Goal: Information Seeking & Learning: Check status

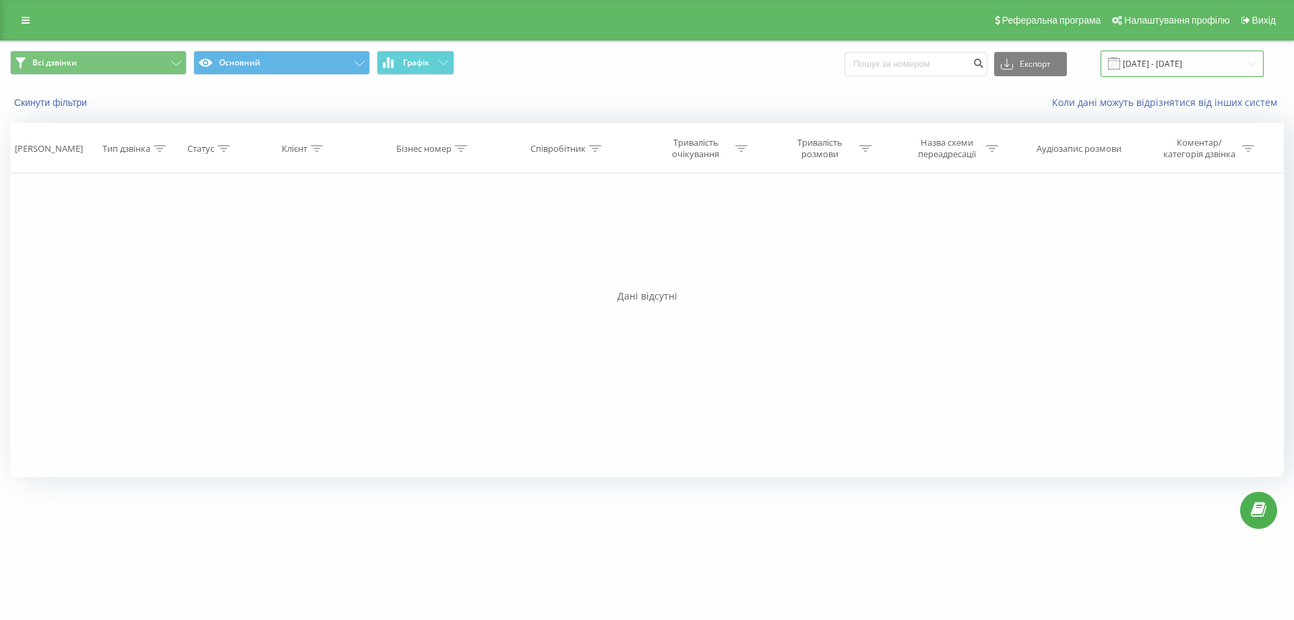
click at [1165, 65] on input "[DATE] - [DATE]" at bounding box center [1182, 64] width 163 height 26
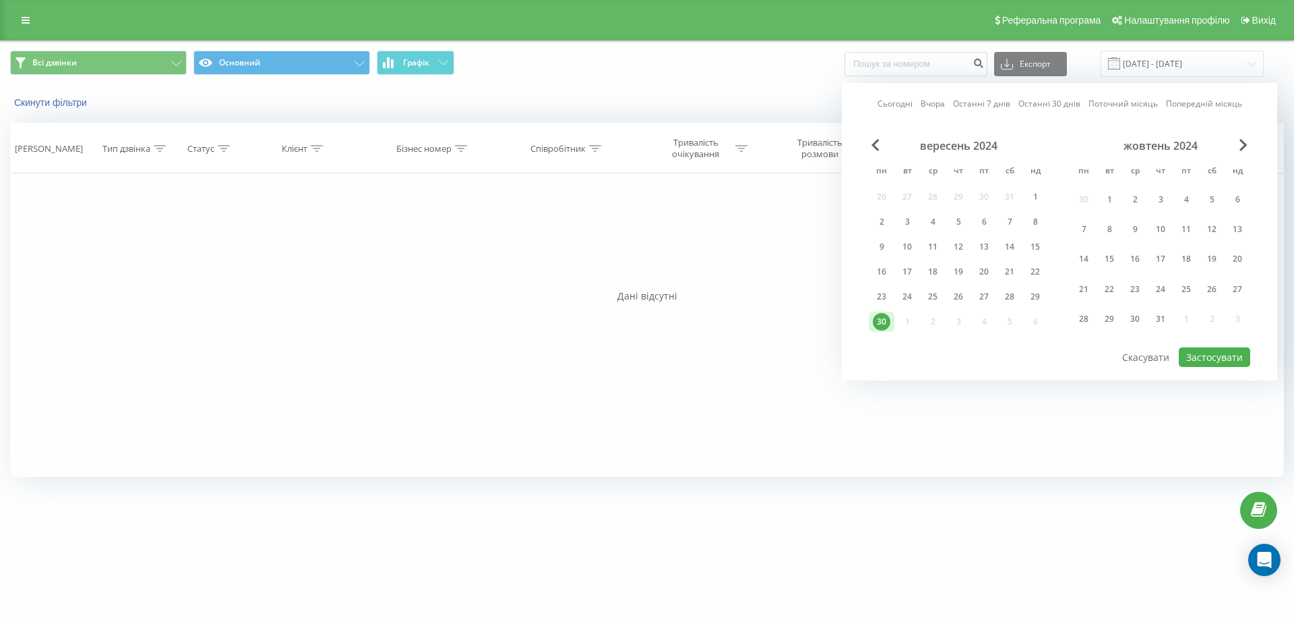
click at [907, 100] on link "Сьогодні" at bounding box center [895, 103] width 35 height 13
click at [1199, 355] on button "Застосувати" at bounding box center [1214, 357] width 71 height 20
type input "[DATE] - [DATE]"
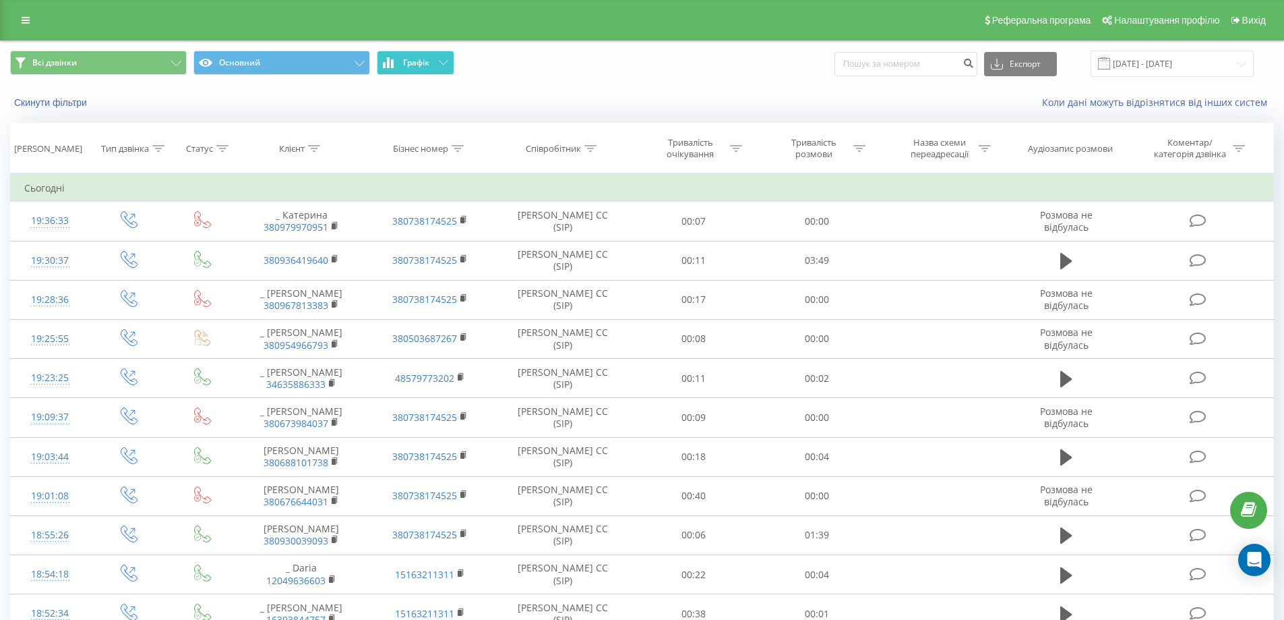
click at [437, 63] on button "Графік" at bounding box center [416, 63] width 78 height 24
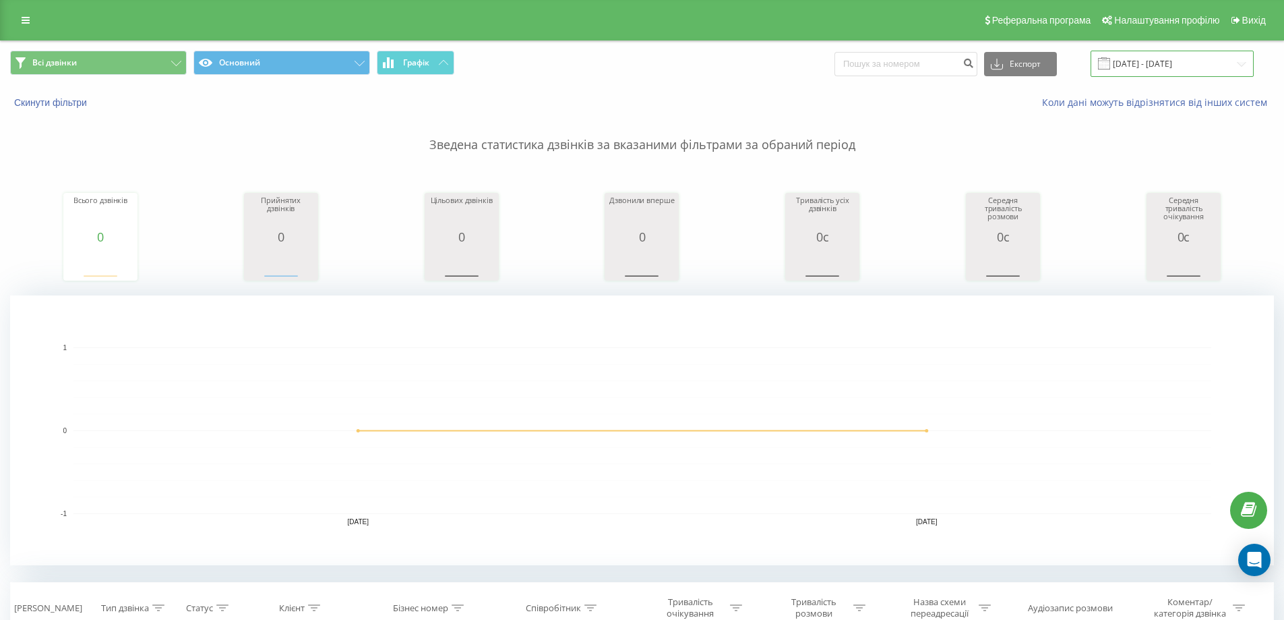
click at [1147, 63] on input "[DATE] - [DATE]" at bounding box center [1172, 64] width 163 height 26
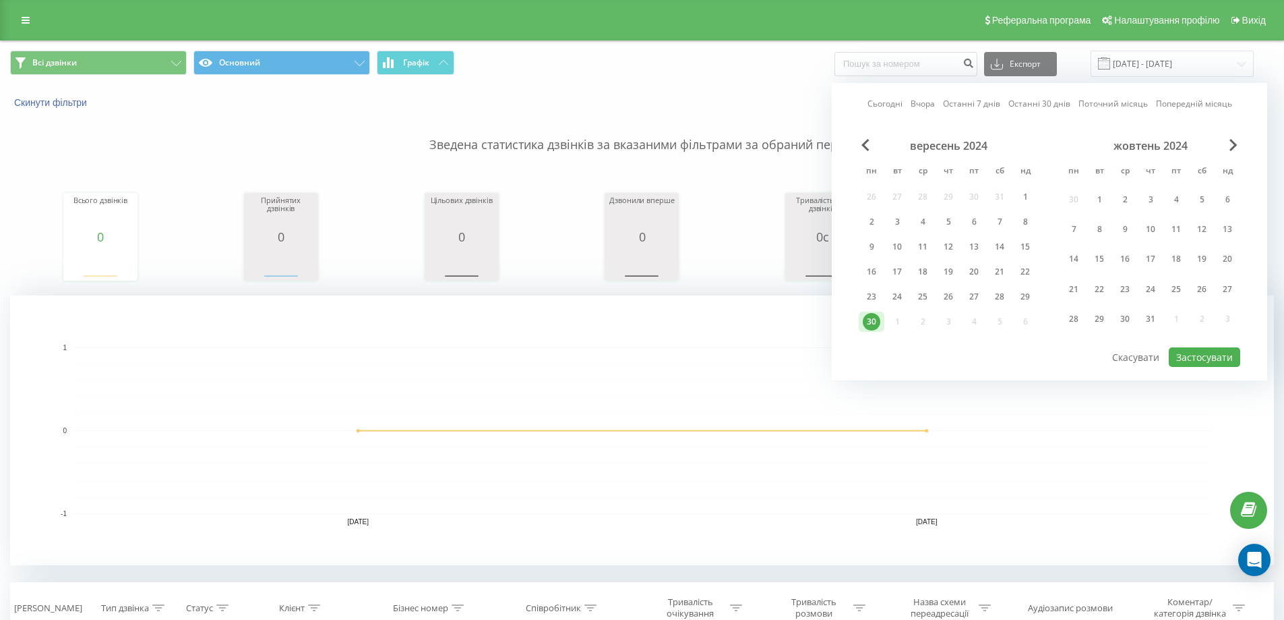
click at [893, 98] on link "Сьогодні" at bounding box center [885, 103] width 35 height 13
click at [1196, 351] on button "Застосувати" at bounding box center [1204, 357] width 71 height 20
type input "[DATE] - [DATE]"
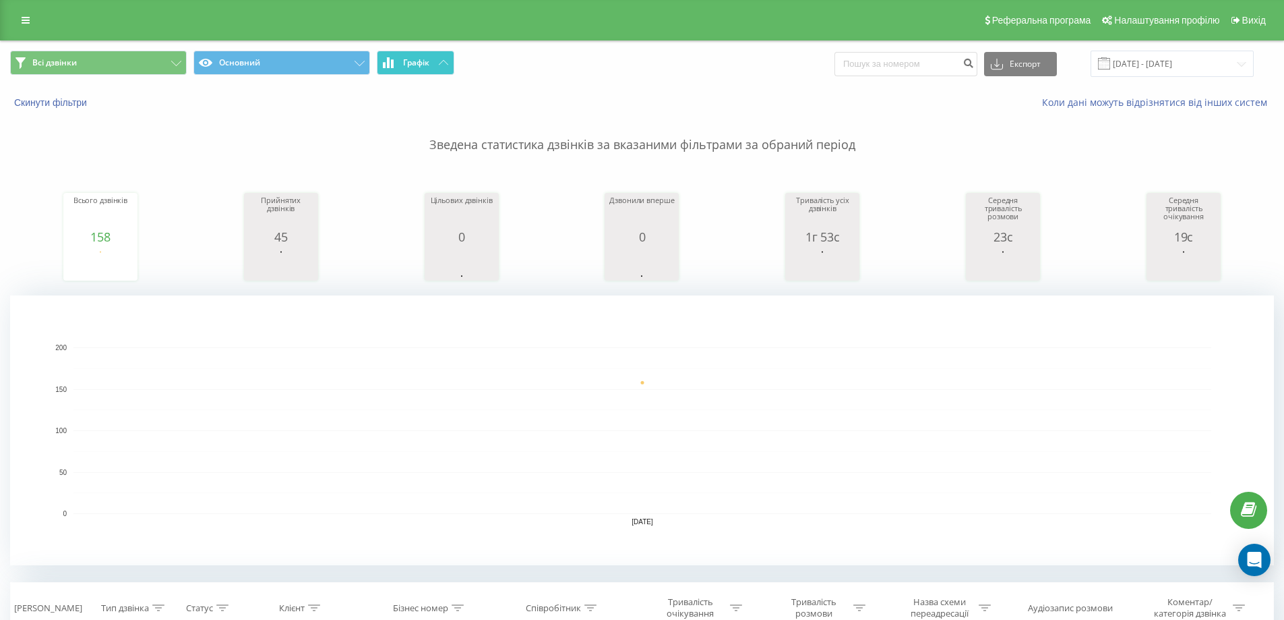
click at [437, 65] on button "Графік" at bounding box center [416, 63] width 78 height 24
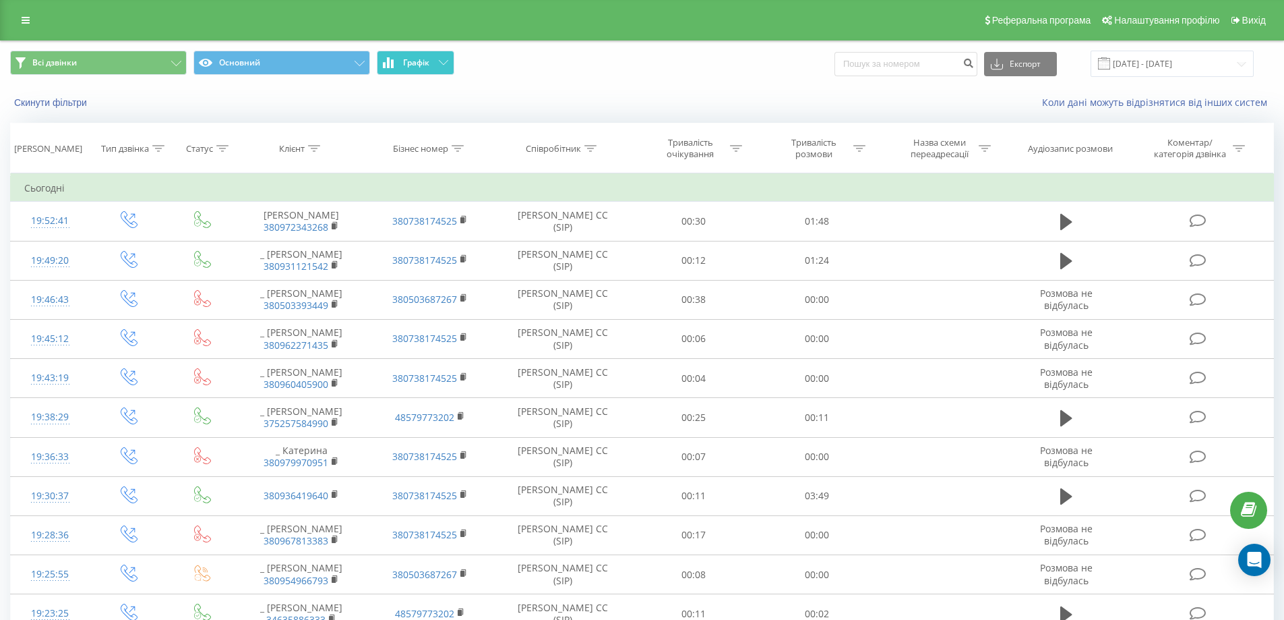
click at [437, 65] on button "Графік" at bounding box center [416, 63] width 78 height 24
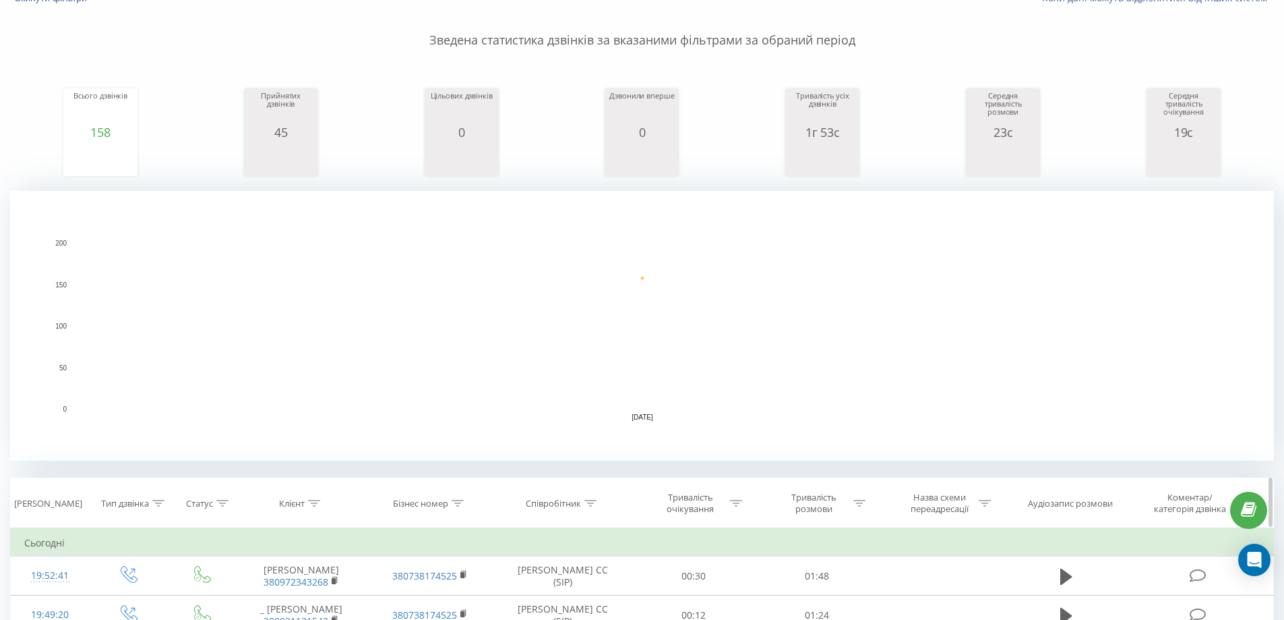
scroll to position [135, 0]
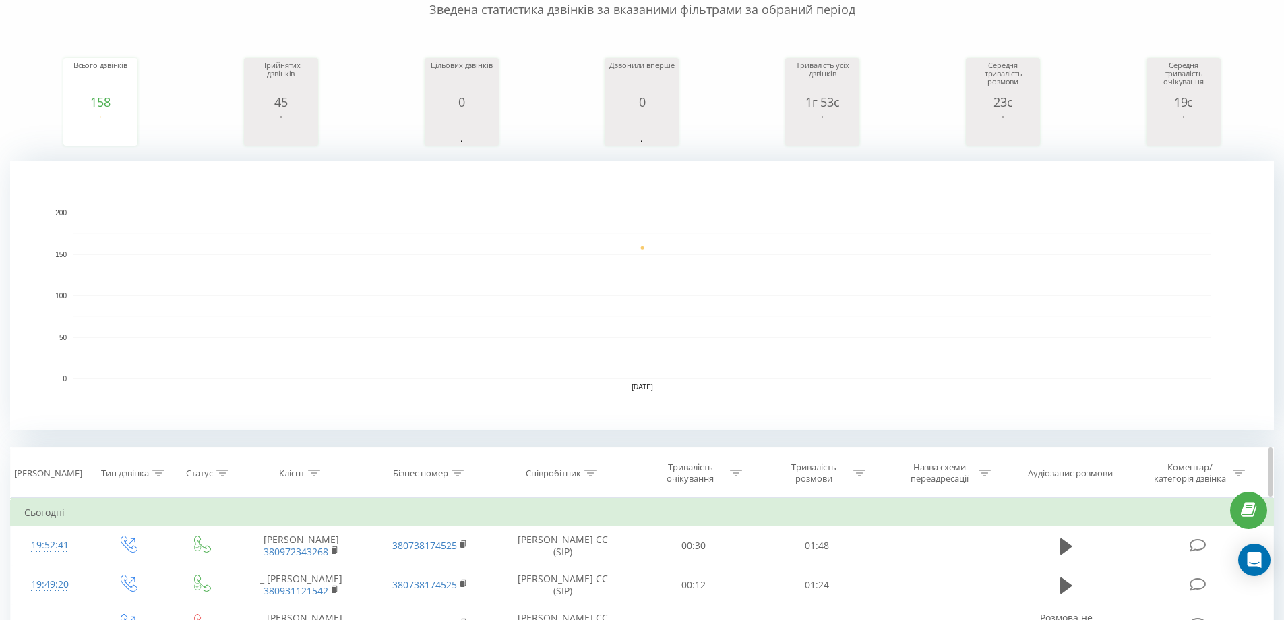
click at [859, 471] on icon at bounding box center [859, 472] width 12 height 7
click at [837, 537] on div "Дорівнює" at bounding box center [817, 538] width 119 height 26
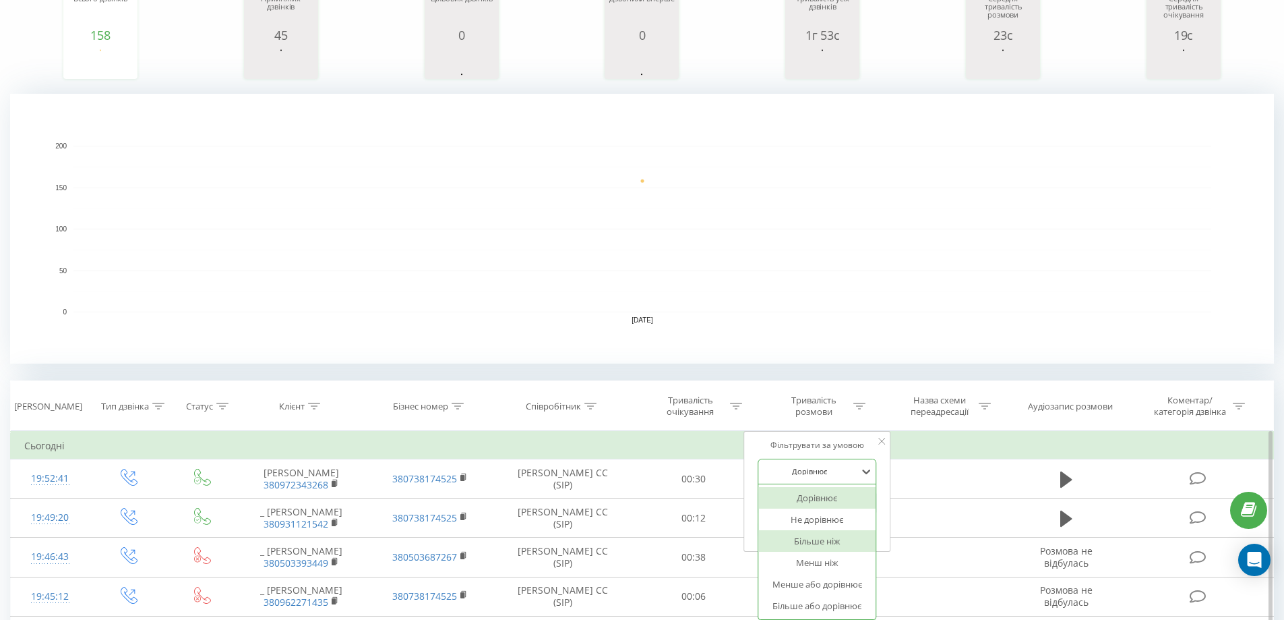
drag, startPoint x: 837, startPoint y: 537, endPoint x: 828, endPoint y: 522, distance: 17.0
click at [837, 537] on div "Більше ніж" at bounding box center [816, 541] width 117 height 22
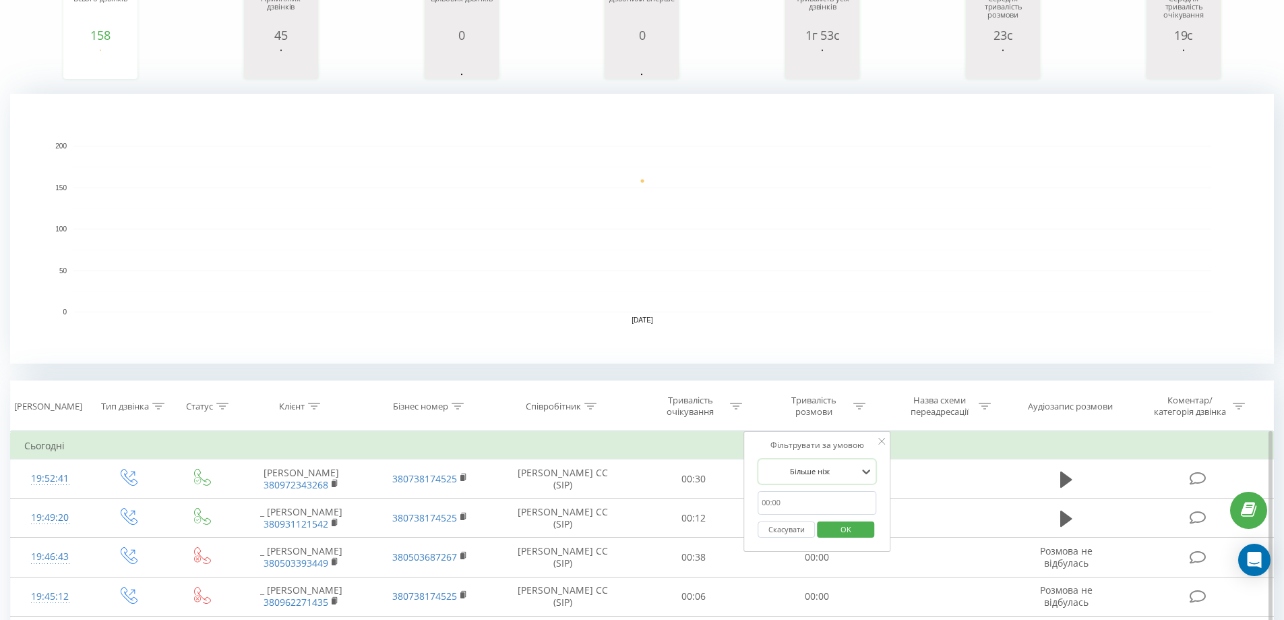
click at [825, 508] on input "text" at bounding box center [817, 503] width 119 height 24
type input "00:58"
click at [857, 528] on span "OK" at bounding box center [846, 528] width 38 height 21
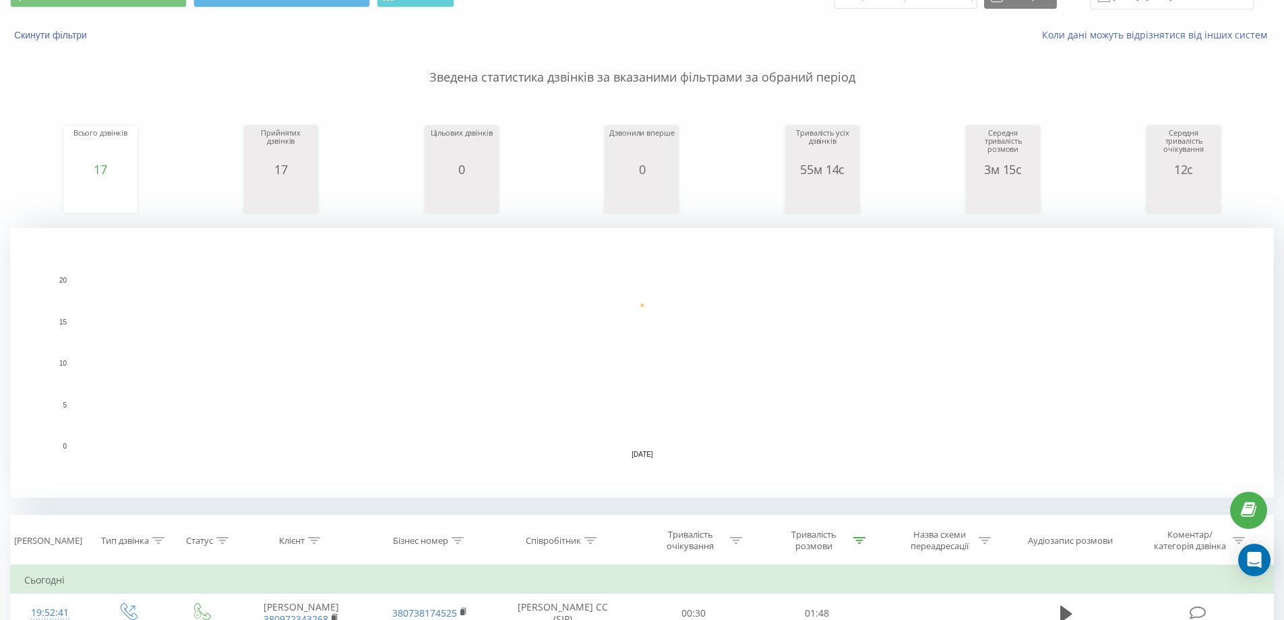
scroll to position [67, 0]
